Goal: Complete application form: Complete application form

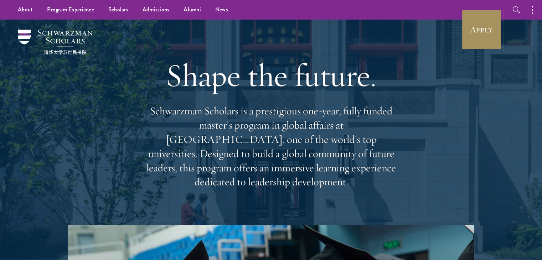
click at [469, 32] on link "Apply" at bounding box center [481, 30] width 40 height 40
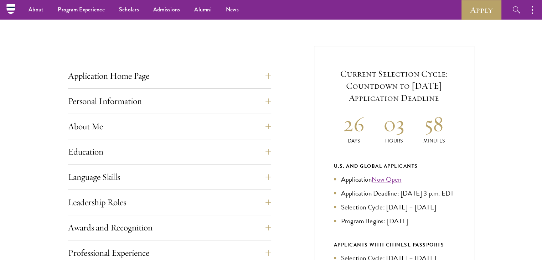
scroll to position [242, 0]
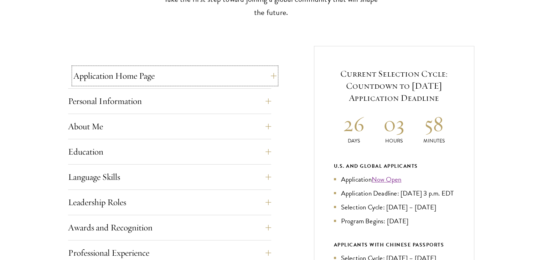
click at [271, 74] on button "Application Home Page" at bounding box center [174, 75] width 203 height 17
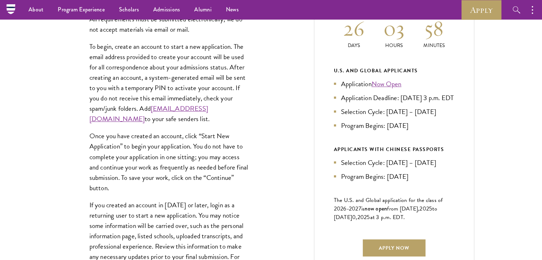
scroll to position [213, 0]
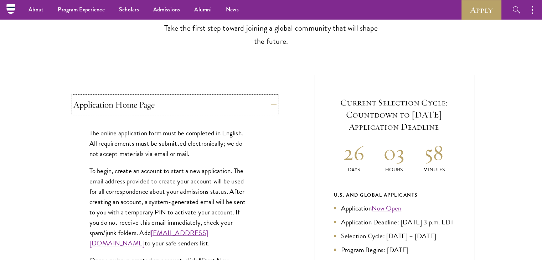
click at [271, 104] on button "Application Home Page" at bounding box center [174, 104] width 203 height 17
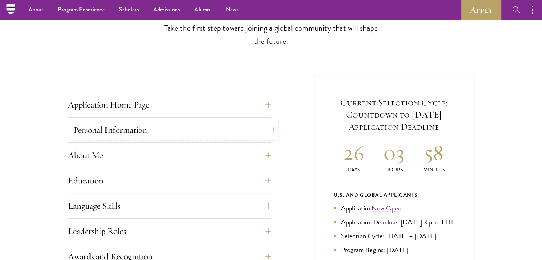
click at [267, 128] on button "Personal Information" at bounding box center [174, 129] width 203 height 17
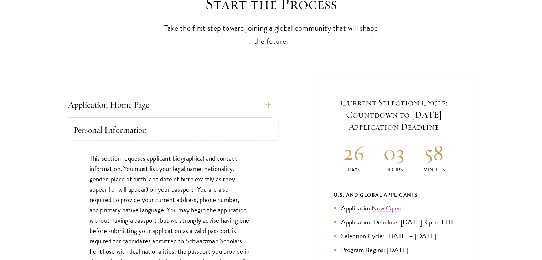
scroll to position [312, 0]
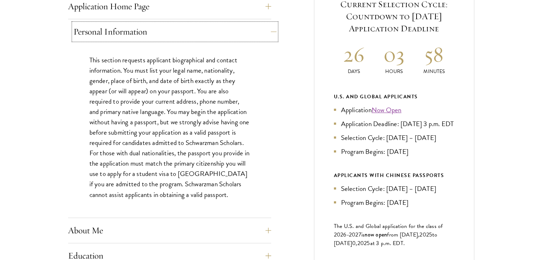
click at [268, 26] on button "Personal Information" at bounding box center [174, 31] width 203 height 17
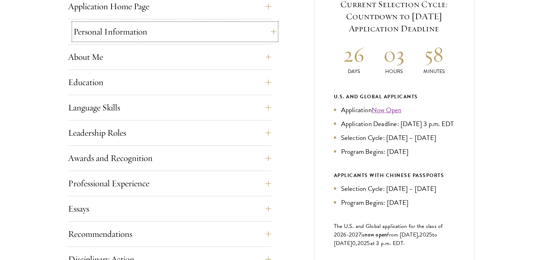
click at [268, 27] on button "Personal Information" at bounding box center [174, 31] width 203 height 17
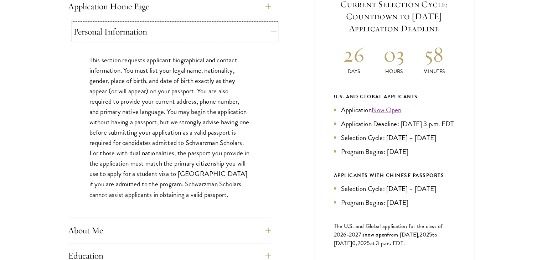
click at [268, 27] on button "Personal Information" at bounding box center [174, 31] width 203 height 17
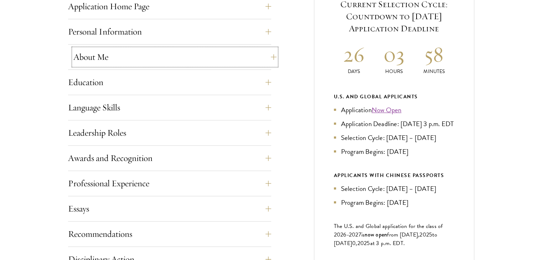
click at [265, 54] on button "About Me" at bounding box center [174, 56] width 203 height 17
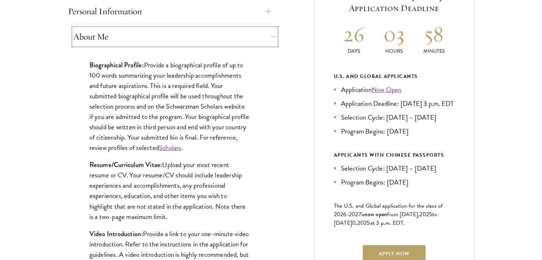
scroll to position [356, 0]
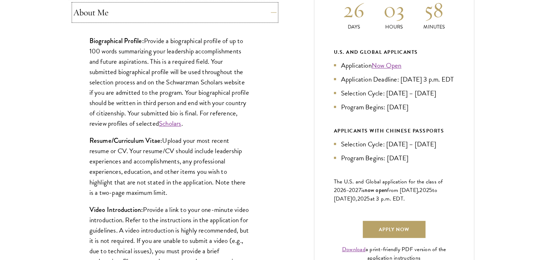
click at [257, 14] on button "About Me" at bounding box center [174, 12] width 203 height 17
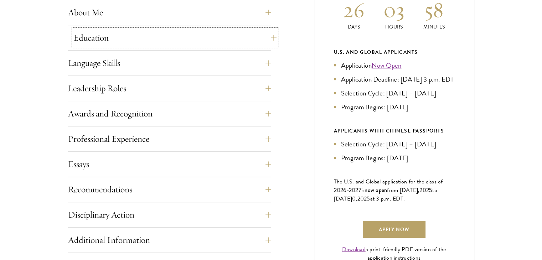
click at [247, 38] on button "Education" at bounding box center [174, 37] width 203 height 17
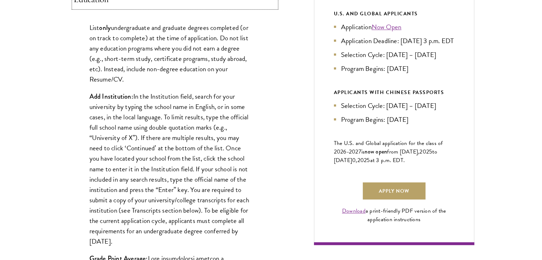
scroll to position [395, 0]
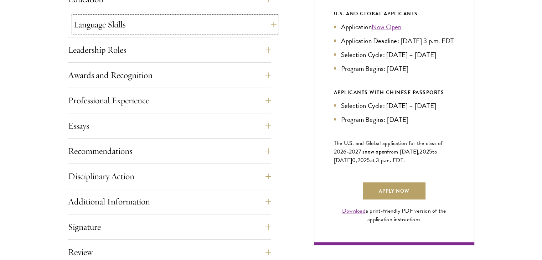
click at [246, 26] on button "Language Skills" at bounding box center [174, 24] width 203 height 17
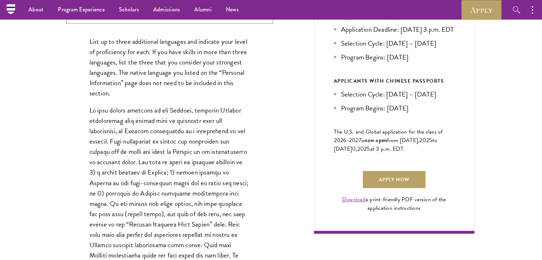
scroll to position [397, 0]
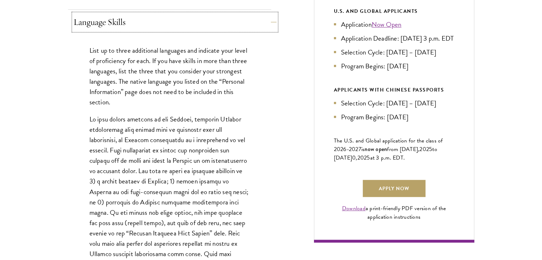
click at [259, 17] on button "Language Skills" at bounding box center [174, 22] width 203 height 17
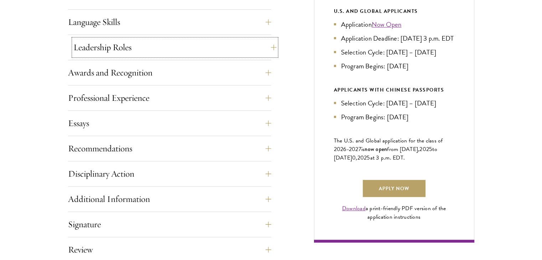
click at [255, 53] on button "Leadership Roles" at bounding box center [174, 47] width 203 height 17
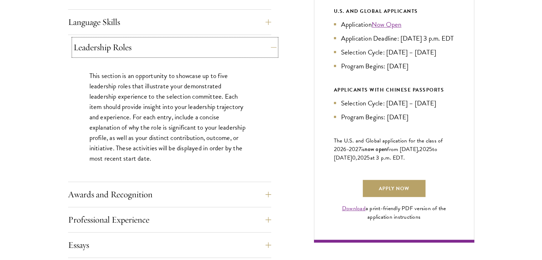
click at [255, 50] on button "Leadership Roles" at bounding box center [174, 47] width 203 height 17
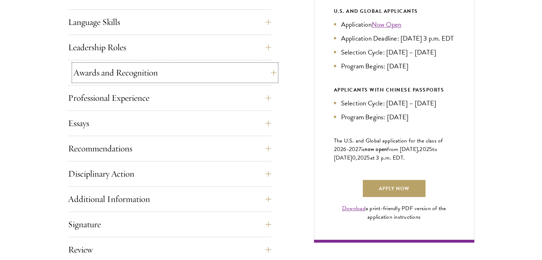
click at [257, 67] on button "Awards and Recognition" at bounding box center [174, 72] width 203 height 17
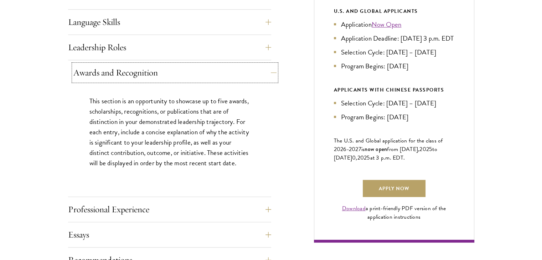
click at [257, 67] on button "Awards and Recognition" at bounding box center [174, 72] width 203 height 17
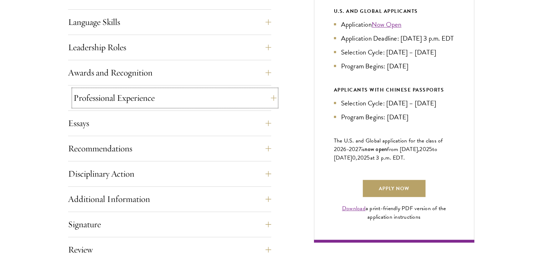
click at [250, 92] on button "Professional Experience" at bounding box center [174, 97] width 203 height 17
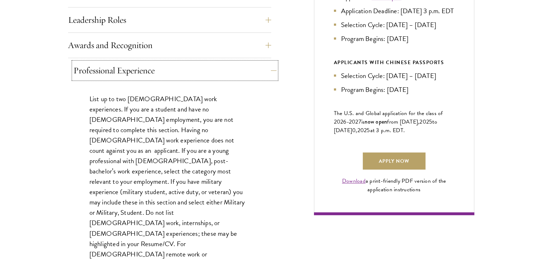
scroll to position [428, 0]
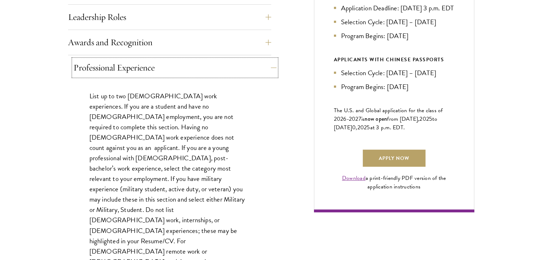
click at [232, 68] on button "Professional Experience" at bounding box center [174, 67] width 203 height 17
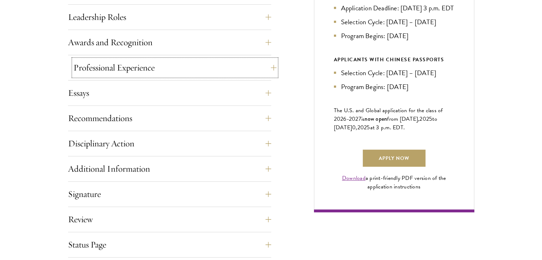
click at [232, 68] on button "Professional Experience" at bounding box center [174, 67] width 203 height 17
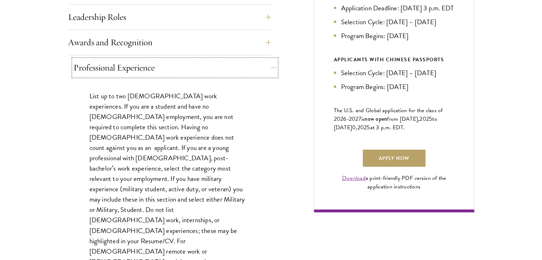
click at [232, 68] on button "Professional Experience" at bounding box center [174, 67] width 203 height 17
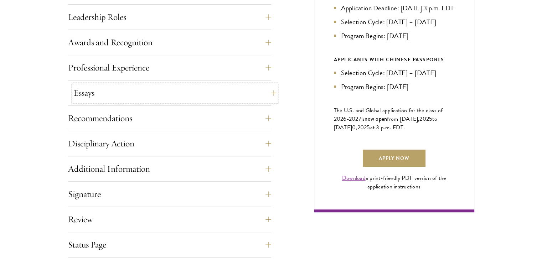
click at [229, 89] on button "Essays" at bounding box center [174, 92] width 203 height 17
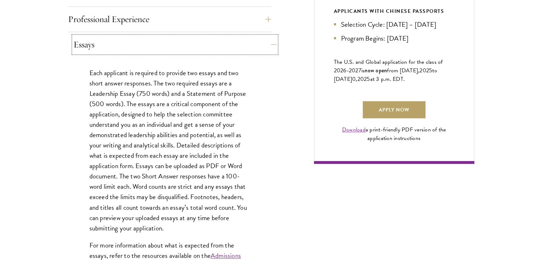
scroll to position [479, 0]
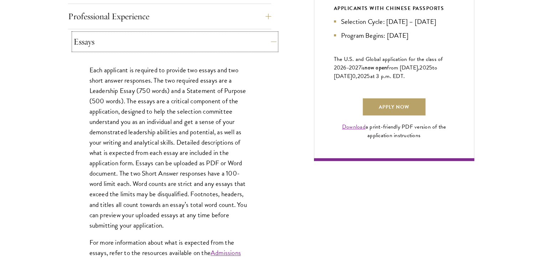
click at [247, 40] on button "Essays" at bounding box center [174, 41] width 203 height 17
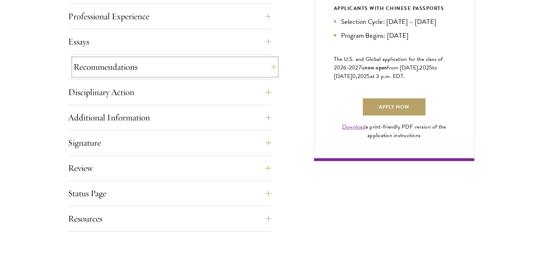
click at [234, 72] on button "Recommendations" at bounding box center [174, 66] width 203 height 17
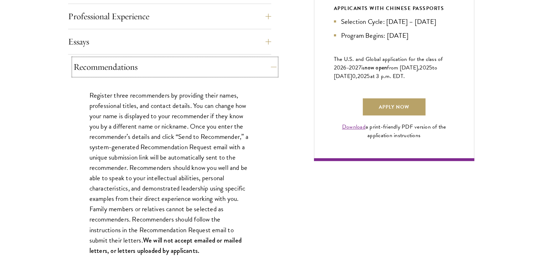
scroll to position [517, 0]
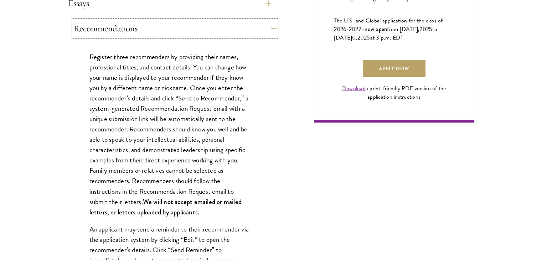
click at [246, 26] on button "Recommendations" at bounding box center [174, 28] width 203 height 17
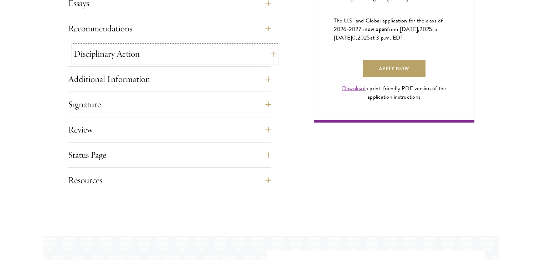
click at [231, 52] on button "Disciplinary Action" at bounding box center [174, 53] width 203 height 17
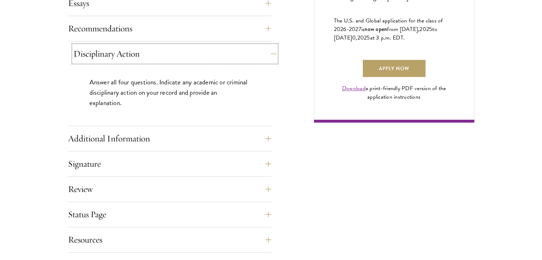
click at [231, 52] on button "Disciplinary Action" at bounding box center [174, 53] width 203 height 17
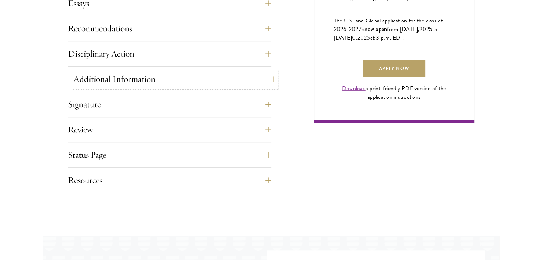
click at [219, 82] on button "Additional Information" at bounding box center [174, 79] width 203 height 17
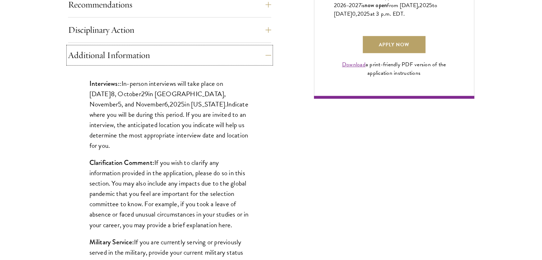
scroll to position [542, 0]
drag, startPoint x: 114, startPoint y: 92, endPoint x: 162, endPoint y: 89, distance: 48.2
click at [162, 89] on p "Interviews: : In-person interviews will take place on October 2 8 , October 29 …" at bounding box center [169, 114] width 160 height 72
click at [171, 95] on span "in London, November" at bounding box center [157, 98] width 136 height 21
drag, startPoint x: 179, startPoint y: 102, endPoint x: 233, endPoint y: 136, distance: 64.1
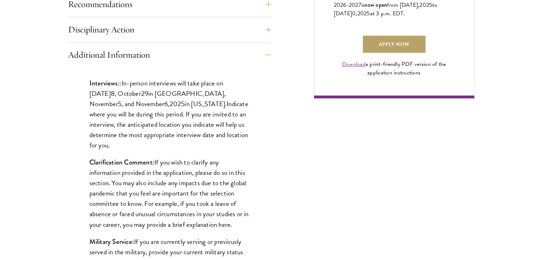
click at [233, 136] on p "Interviews: : In-person interviews will take place on October 2 8 , October 29 …" at bounding box center [169, 114] width 160 height 72
click at [230, 135] on p "Interviews: : In-person interviews will take place on October 2 8 , October 29 …" at bounding box center [169, 114] width 160 height 72
click at [233, 134] on p "Interviews: : In-person interviews will take place on October 2 8 , October 29 …" at bounding box center [169, 114] width 160 height 72
click at [232, 135] on p "Interviews: : In-person interviews will take place on October 2 8 , October 29 …" at bounding box center [169, 114] width 160 height 72
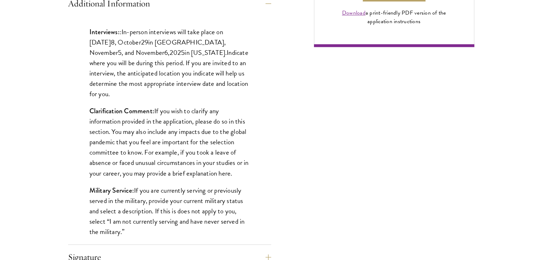
scroll to position [597, 0]
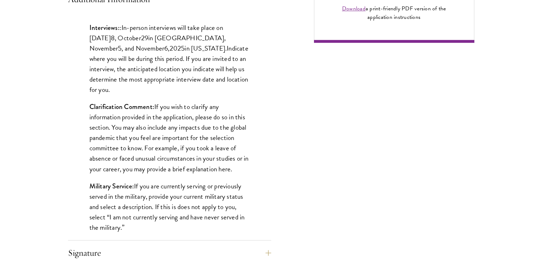
drag, startPoint x: 155, startPoint y: 96, endPoint x: 252, endPoint y: 160, distance: 116.5
click at [252, 160] on div "Interviews: : In-person interviews will take place on October 2 8 , October 29 …" at bounding box center [169, 131] width 203 height 239
click at [161, 123] on p "Clarification Comment: If you wish to clarify any information provided in the a…" at bounding box center [169, 138] width 160 height 72
drag, startPoint x: 154, startPoint y: 124, endPoint x: 239, endPoint y: 154, distance: 90.7
click at [239, 154] on p "Clarification Comment: If you wish to clarify any information provided in the a…" at bounding box center [169, 138] width 160 height 72
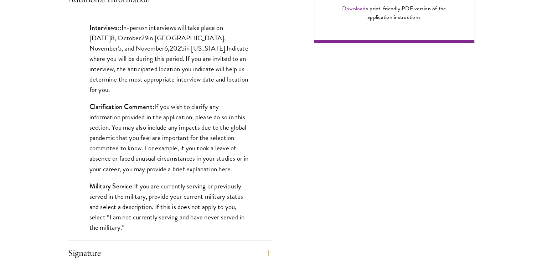
click at [192, 146] on p "Clarification Comment: If you wish to clarify any information provided in the a…" at bounding box center [169, 138] width 160 height 72
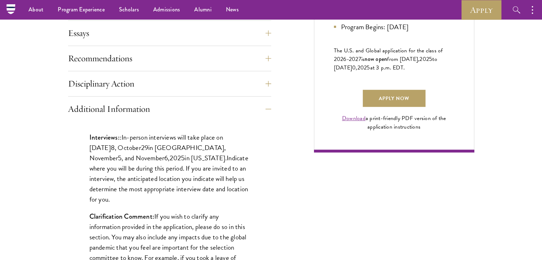
scroll to position [486, 0]
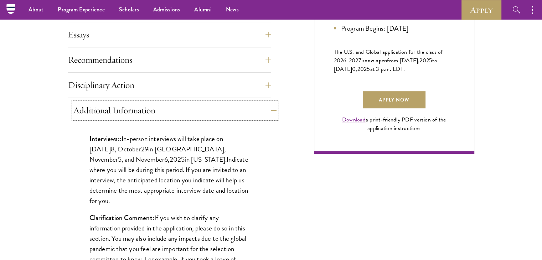
click at [192, 114] on button "Additional Information" at bounding box center [174, 110] width 203 height 17
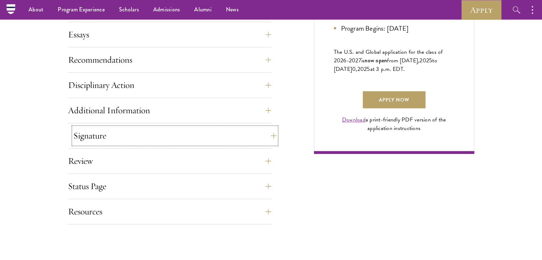
click at [160, 134] on button "Signature" at bounding box center [174, 135] width 203 height 17
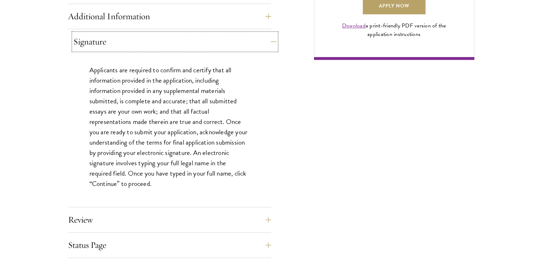
scroll to position [581, 0]
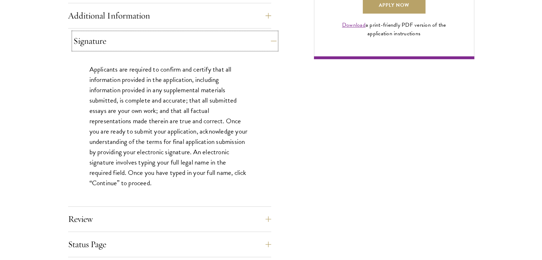
click at [194, 40] on button "Signature" at bounding box center [174, 40] width 203 height 17
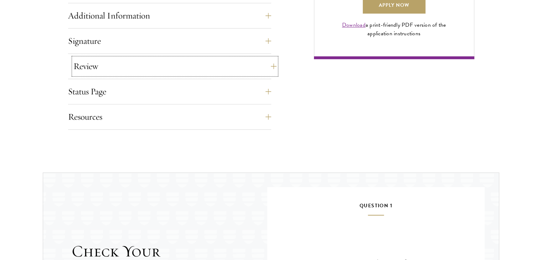
click at [183, 66] on button "Review" at bounding box center [174, 66] width 203 height 17
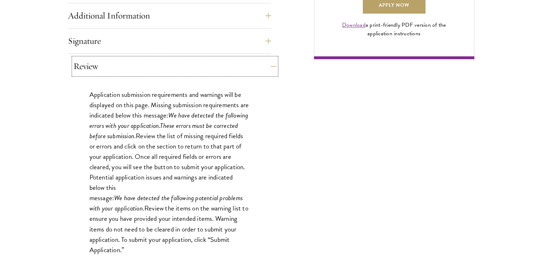
click at [183, 66] on button "Review" at bounding box center [174, 66] width 203 height 17
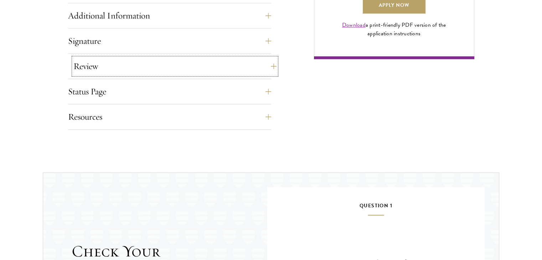
click at [183, 66] on button "Review" at bounding box center [174, 66] width 203 height 17
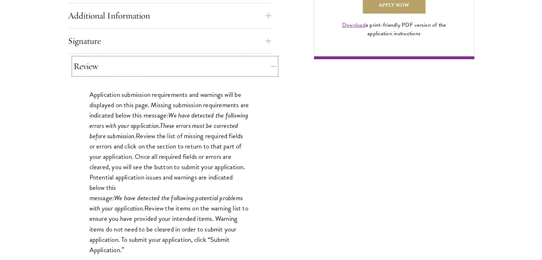
click at [183, 66] on button "Review" at bounding box center [174, 66] width 203 height 17
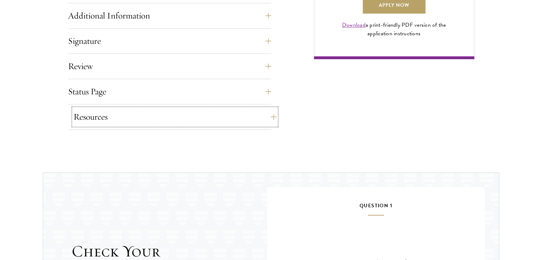
click at [159, 121] on button "Resources" at bounding box center [174, 116] width 203 height 17
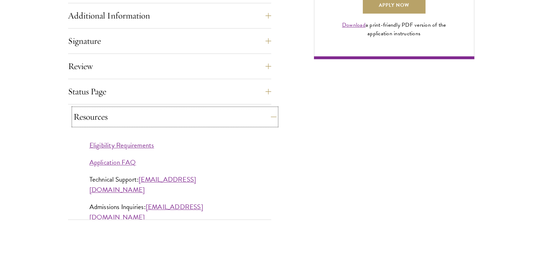
click at [159, 121] on button "Resources" at bounding box center [174, 116] width 203 height 17
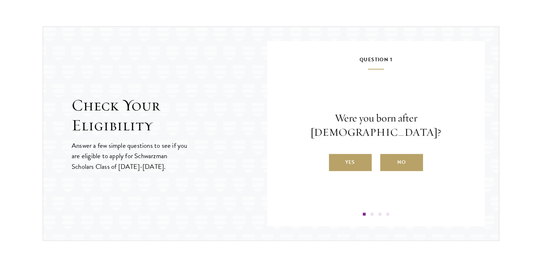
scroll to position [733, 0]
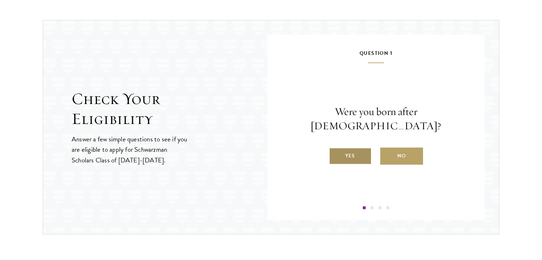
click at [346, 148] on label "Yes" at bounding box center [350, 156] width 43 height 17
click at [335, 148] on input "Yes" at bounding box center [332, 151] width 6 height 6
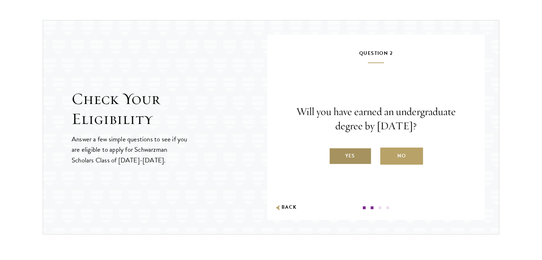
click at [347, 157] on label "Yes" at bounding box center [350, 156] width 43 height 17
click at [335, 155] on input "Yes" at bounding box center [332, 151] width 6 height 6
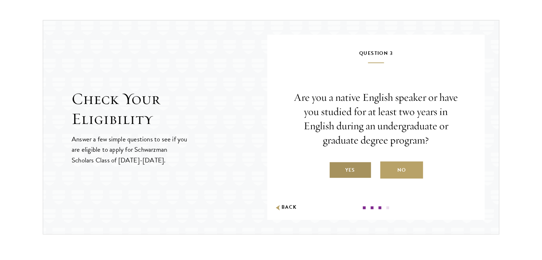
click at [353, 164] on label "Yes" at bounding box center [350, 169] width 43 height 17
click at [335, 164] on input "Yes" at bounding box center [332, 165] width 6 height 6
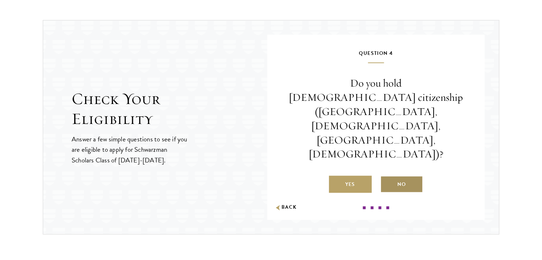
click at [399, 176] on label "No" at bounding box center [401, 184] width 43 height 17
click at [387, 177] on input "No" at bounding box center [383, 180] width 6 height 6
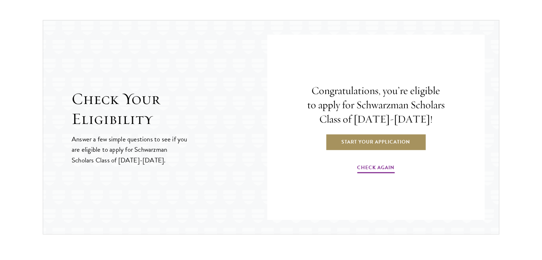
click at [378, 140] on link "Start Your Application" at bounding box center [375, 141] width 101 height 17
